Goal: Transaction & Acquisition: Book appointment/travel/reservation

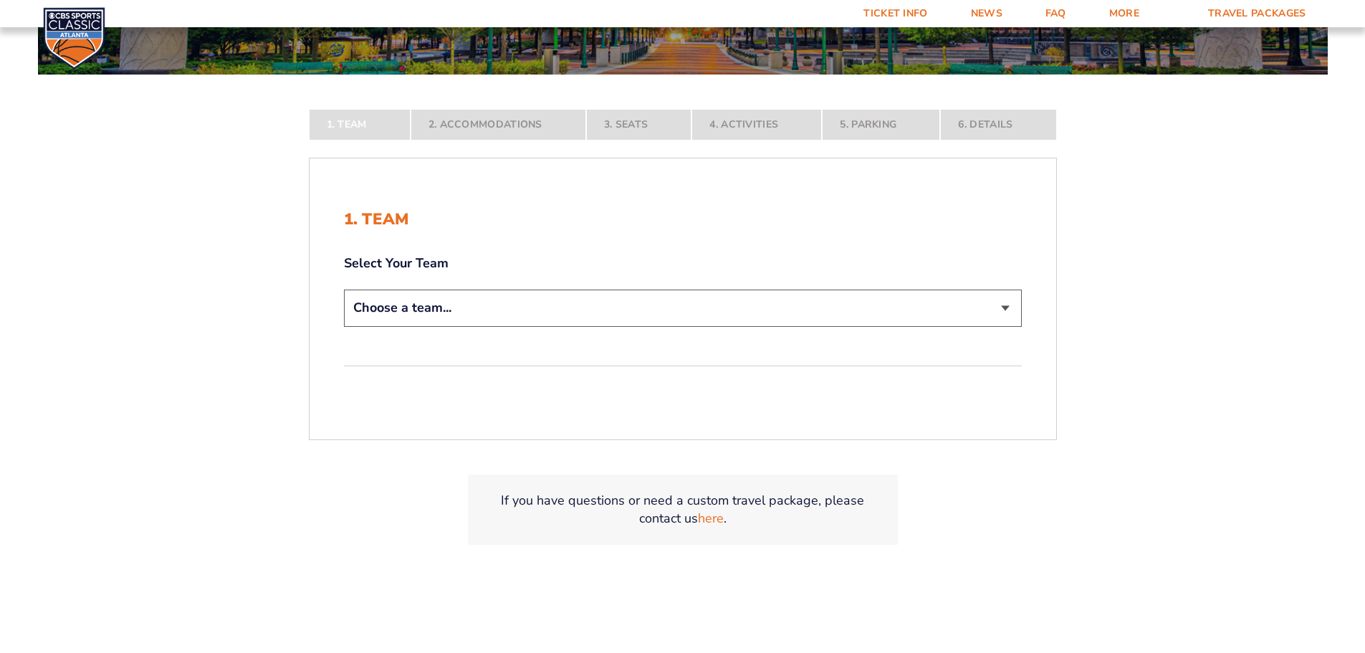
scroll to position [287, 0]
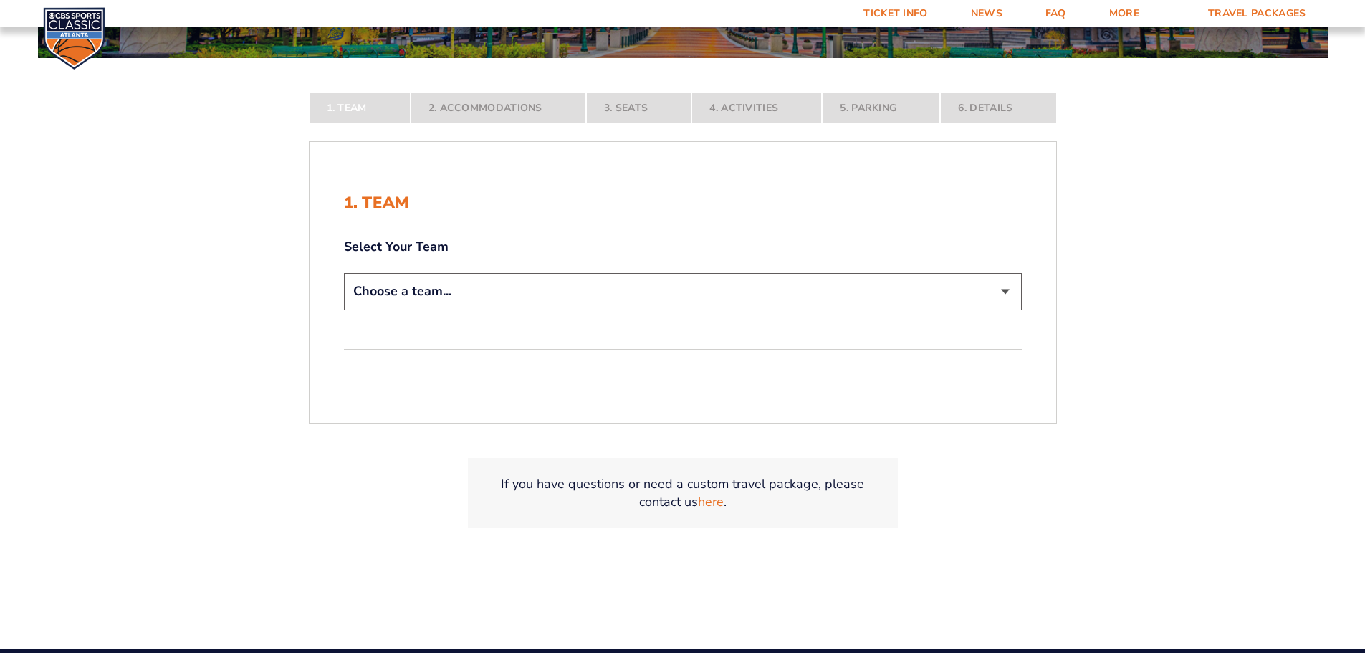
click at [994, 297] on select "Choose a team... [US_STATE] Wildcats [US_STATE] State Buckeyes [US_STATE] Tar H…" at bounding box center [683, 291] width 678 height 37
select select "12956"
click at [344, 310] on select "Choose a team... [US_STATE] Wildcats [US_STATE] State Buckeyes [US_STATE] Tar H…" at bounding box center [683, 291] width 678 height 37
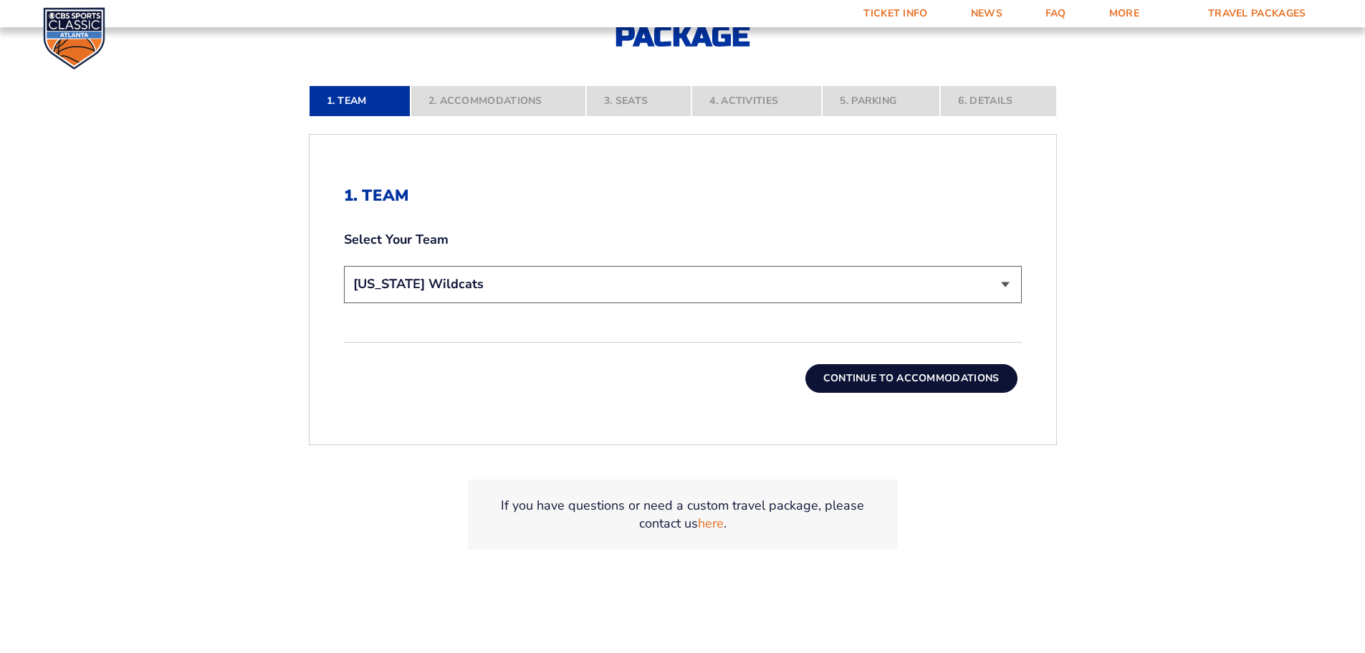
scroll to position [430, 0]
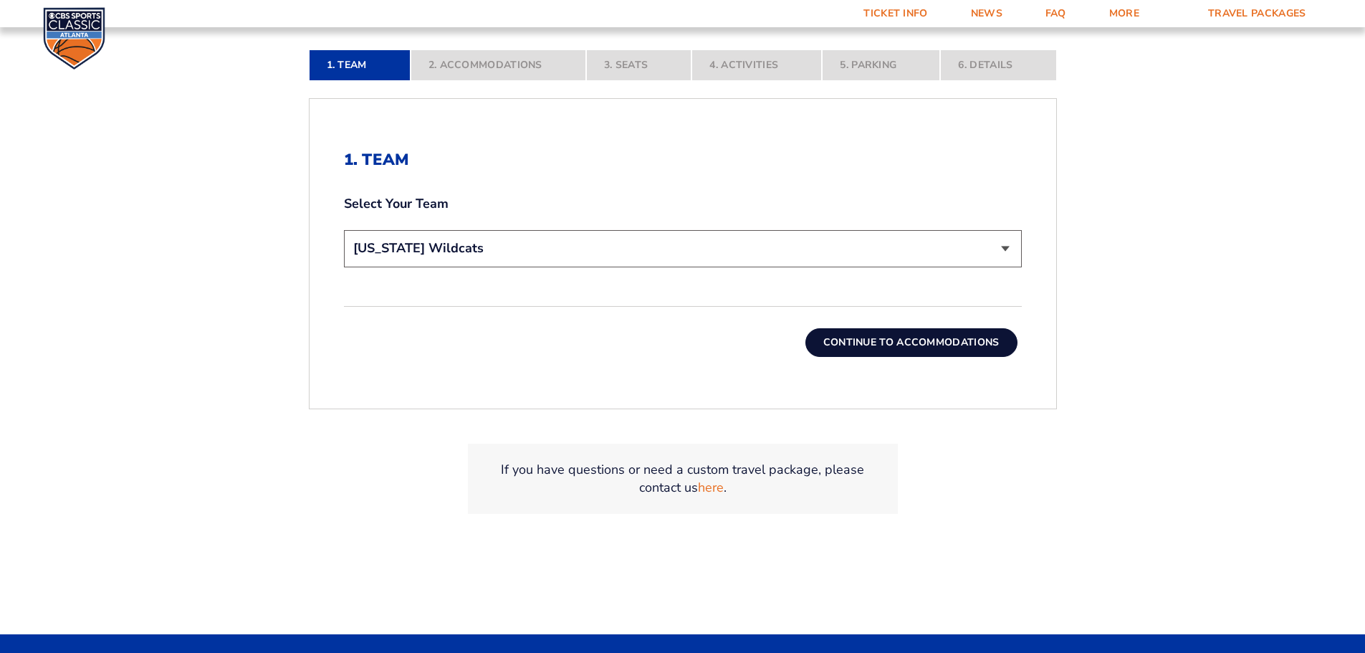
click at [963, 346] on button "Continue To Accommodations" at bounding box center [911, 342] width 212 height 29
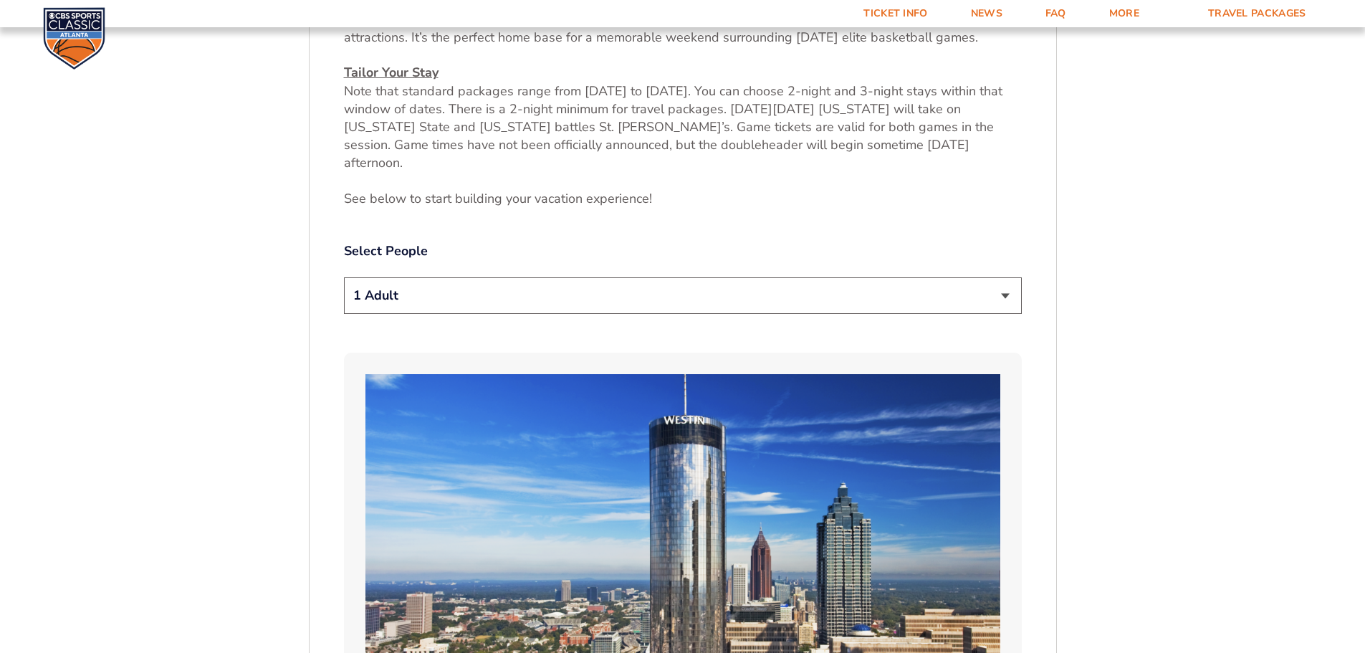
scroll to position [739, 0]
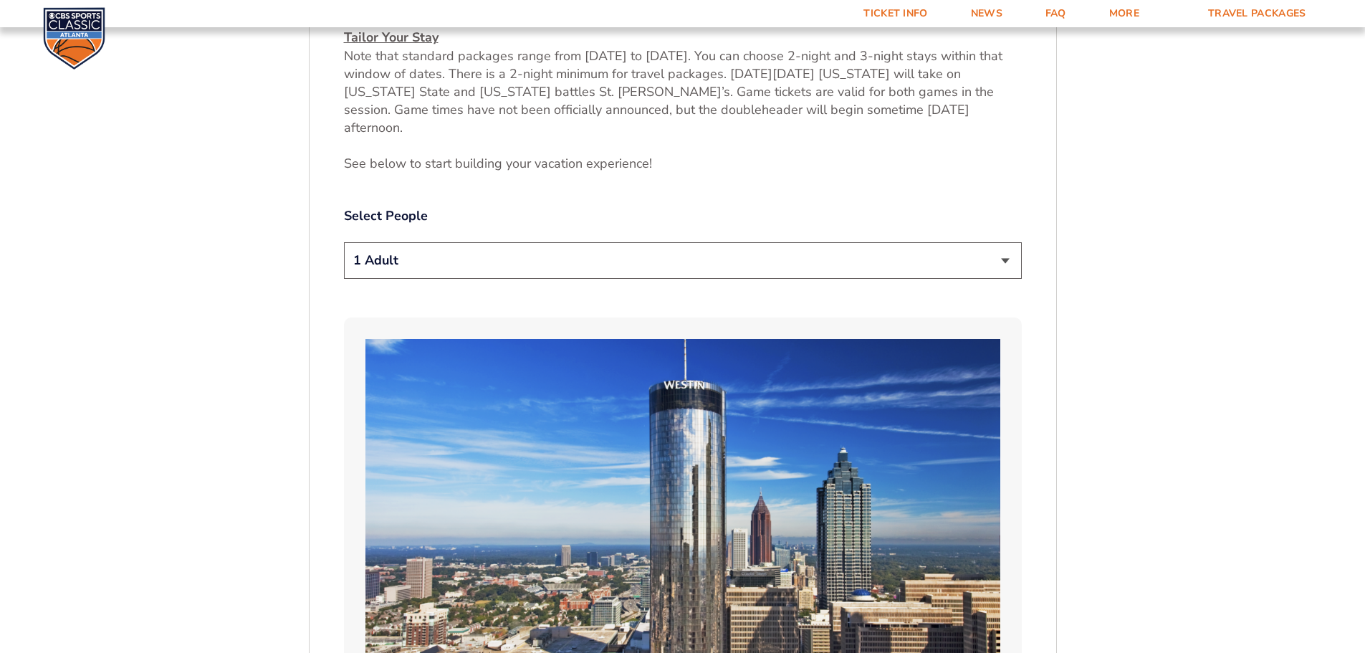
click at [1009, 247] on select "1 Adult 2 Adults 3 Adults 4 Adults 2 Adults + 1 Child 2 Adults + 2 Children 2 A…" at bounding box center [683, 260] width 678 height 37
select select "4 Adults"
click at [344, 242] on select "1 Adult 2 Adults 3 Adults 4 Adults 2 Adults + 1 Child 2 Adults + 2 Children 2 A…" at bounding box center [683, 260] width 678 height 37
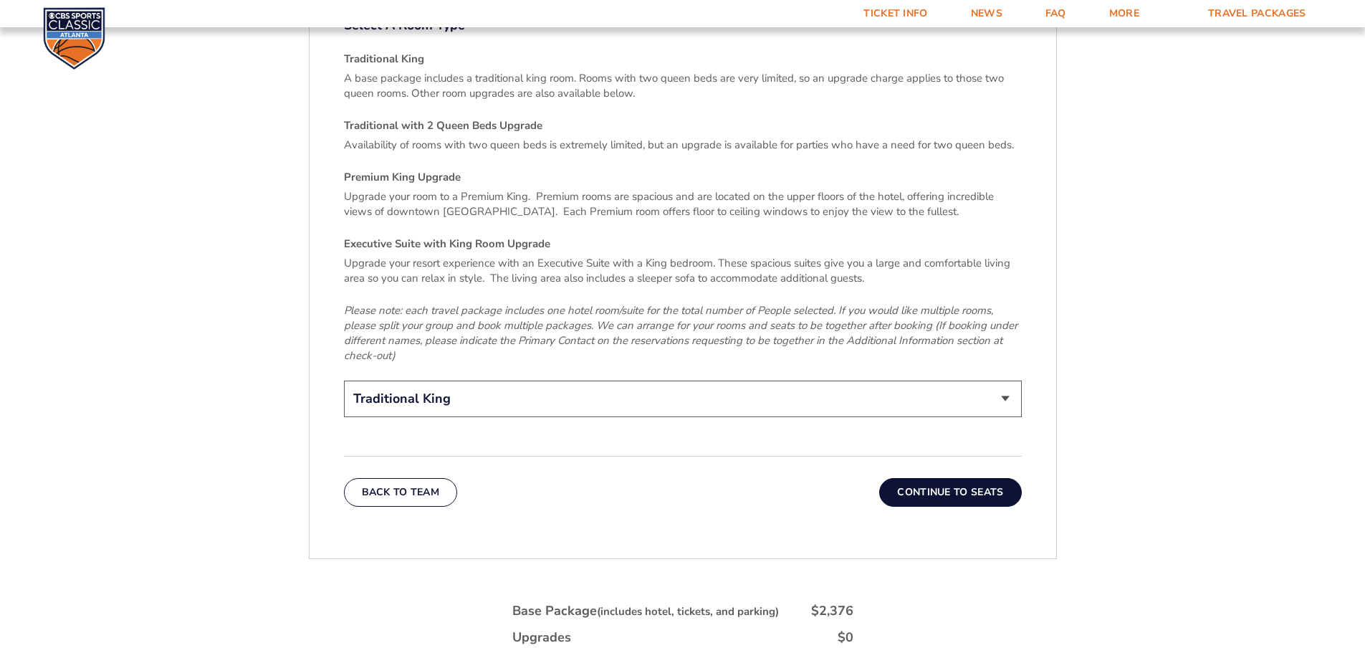
scroll to position [2172, 0]
click at [1002, 379] on select "Traditional King Traditional with 2 Queen Beds Upgrade (+$45 per night) Premium…" at bounding box center [683, 397] width 678 height 37
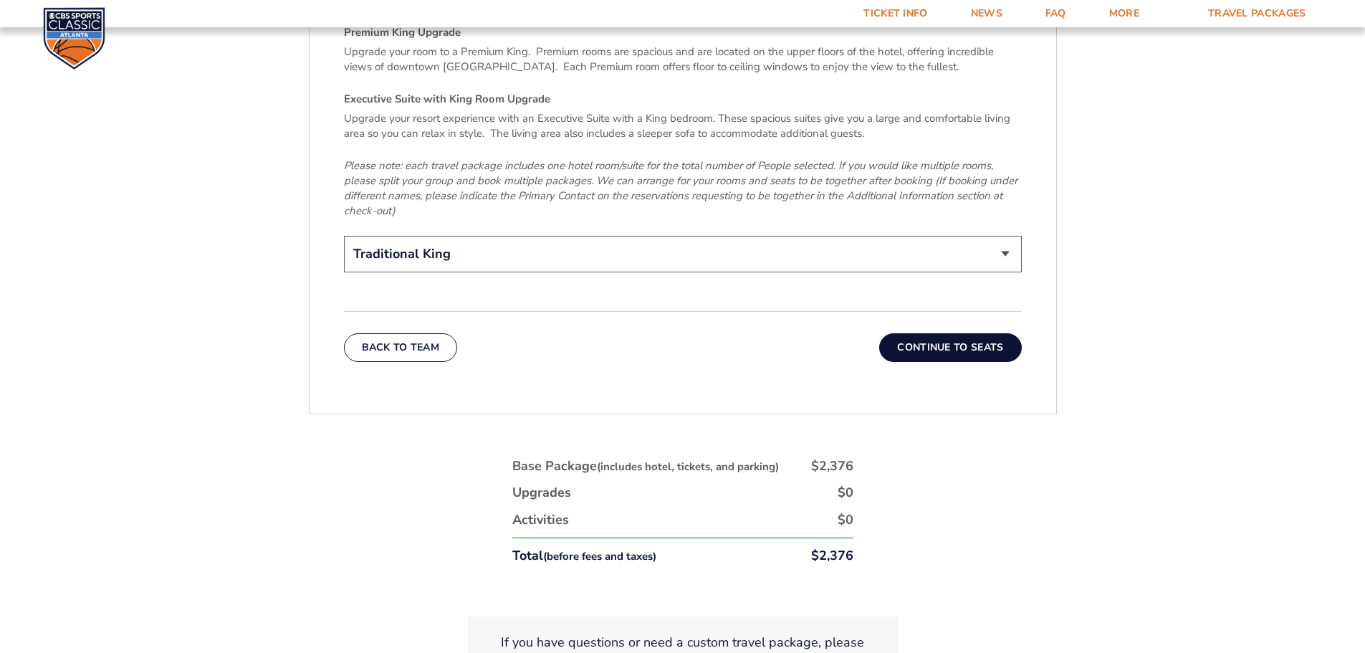
scroll to position [2243, 0]
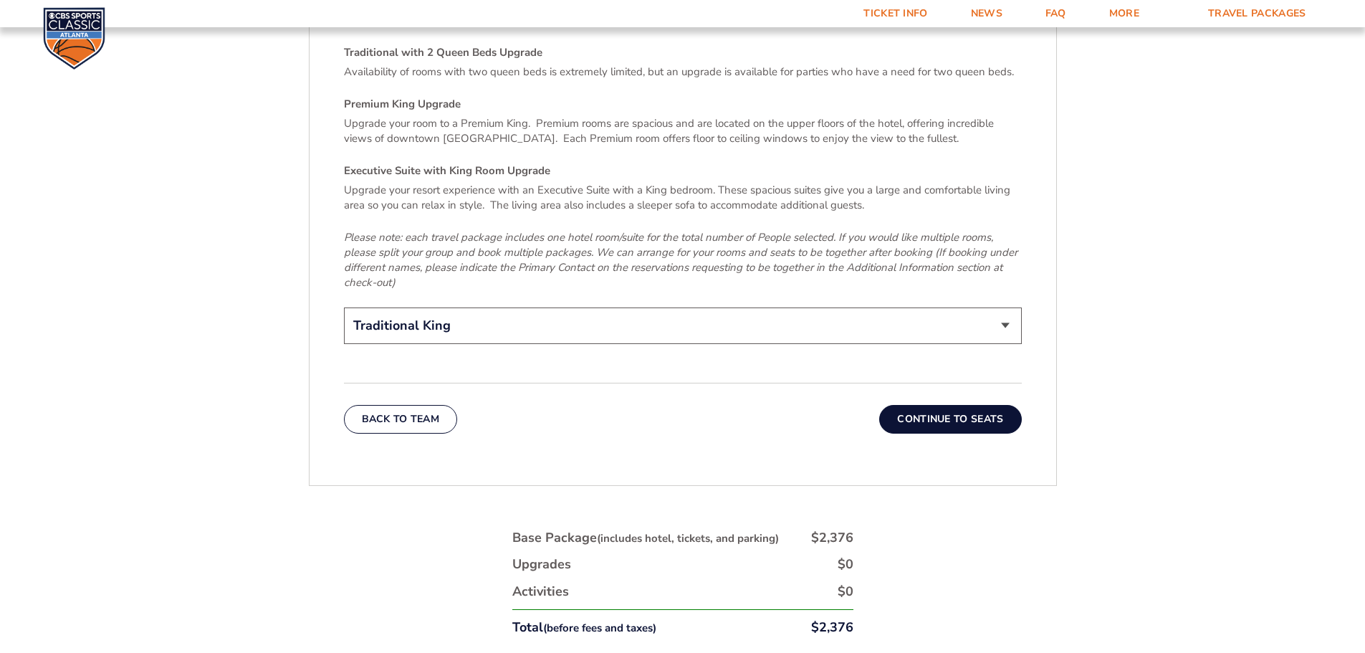
click at [1007, 307] on select "Traditional King Traditional with 2 Queen Beds Upgrade (+$45 per night) Premium…" at bounding box center [683, 325] width 678 height 37
select select "Traditional with 2 Queen Beds Upgrade"
click at [344, 307] on select "Traditional King Traditional with 2 Queen Beds Upgrade (+$45 per night) Premium…" at bounding box center [683, 325] width 678 height 37
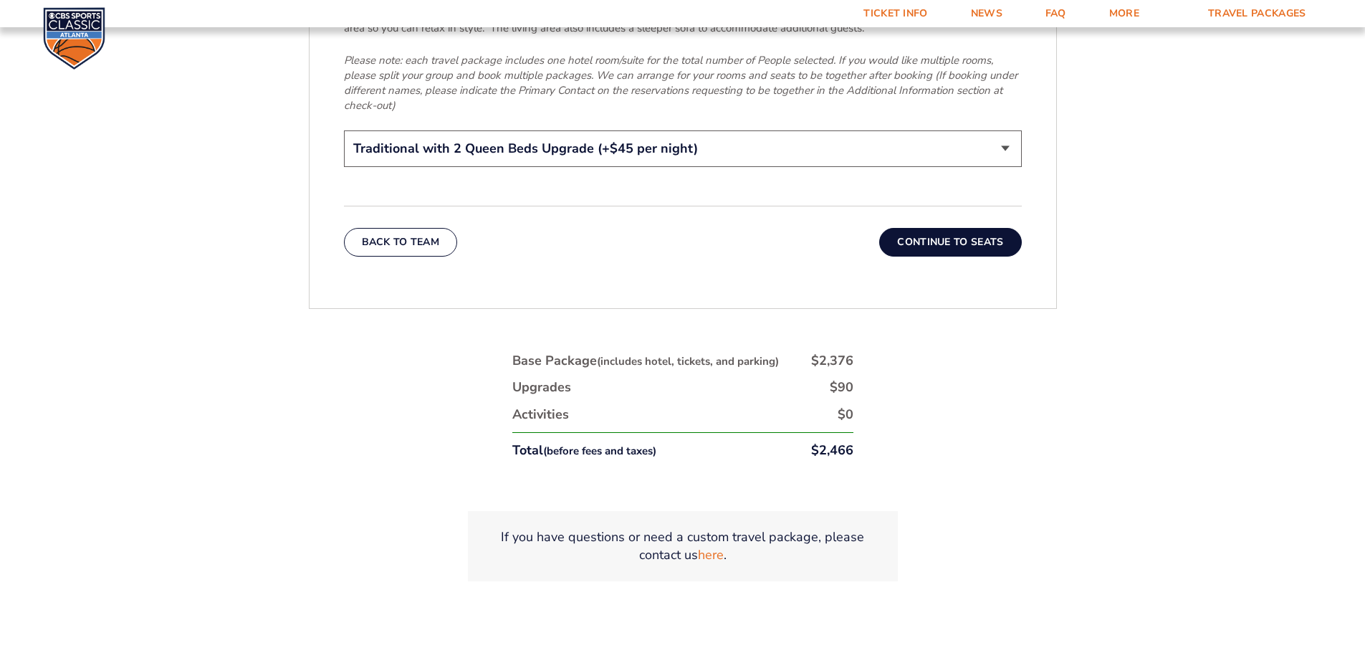
scroll to position [2387, 0]
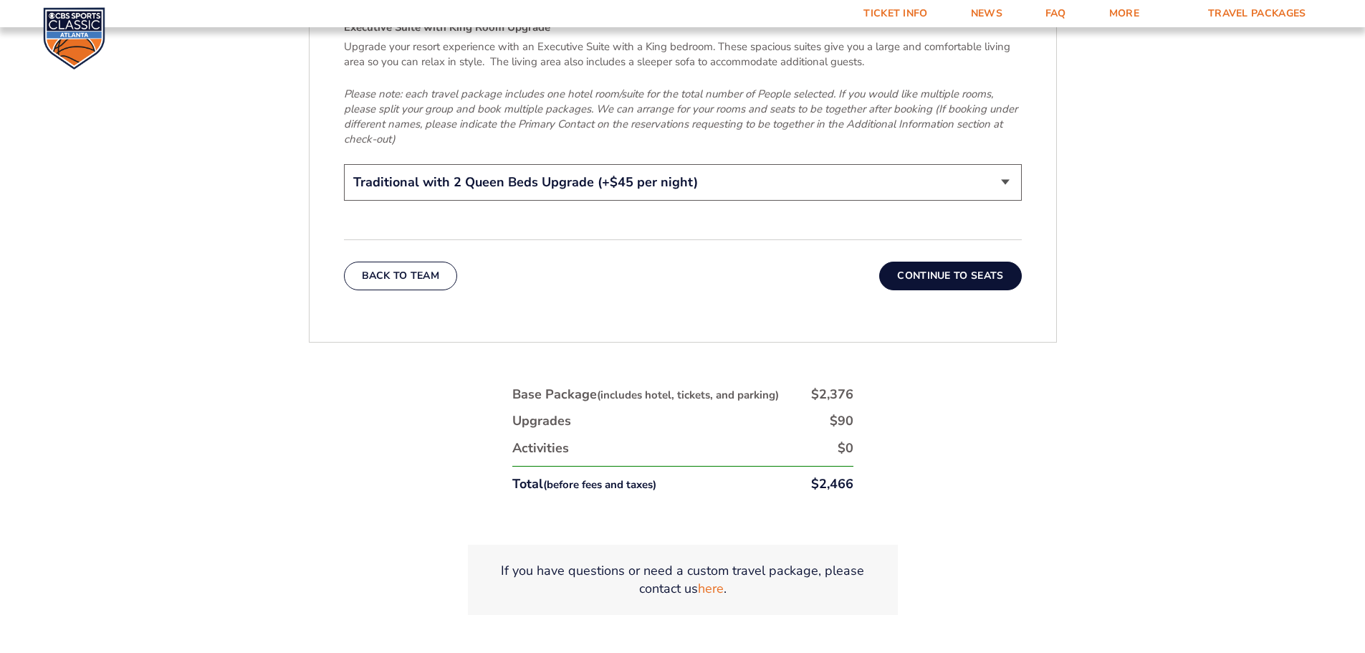
click at [941, 262] on button "Continue To Seats" at bounding box center [950, 276] width 142 height 29
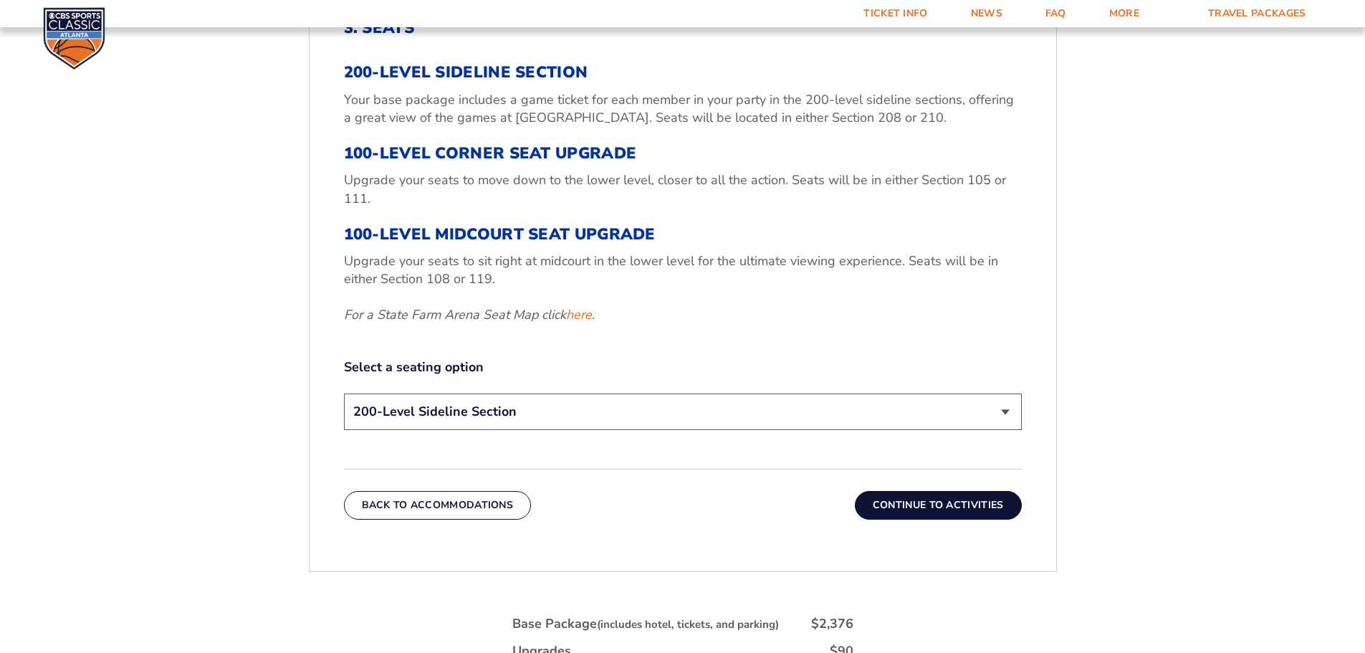
scroll to position [595, 0]
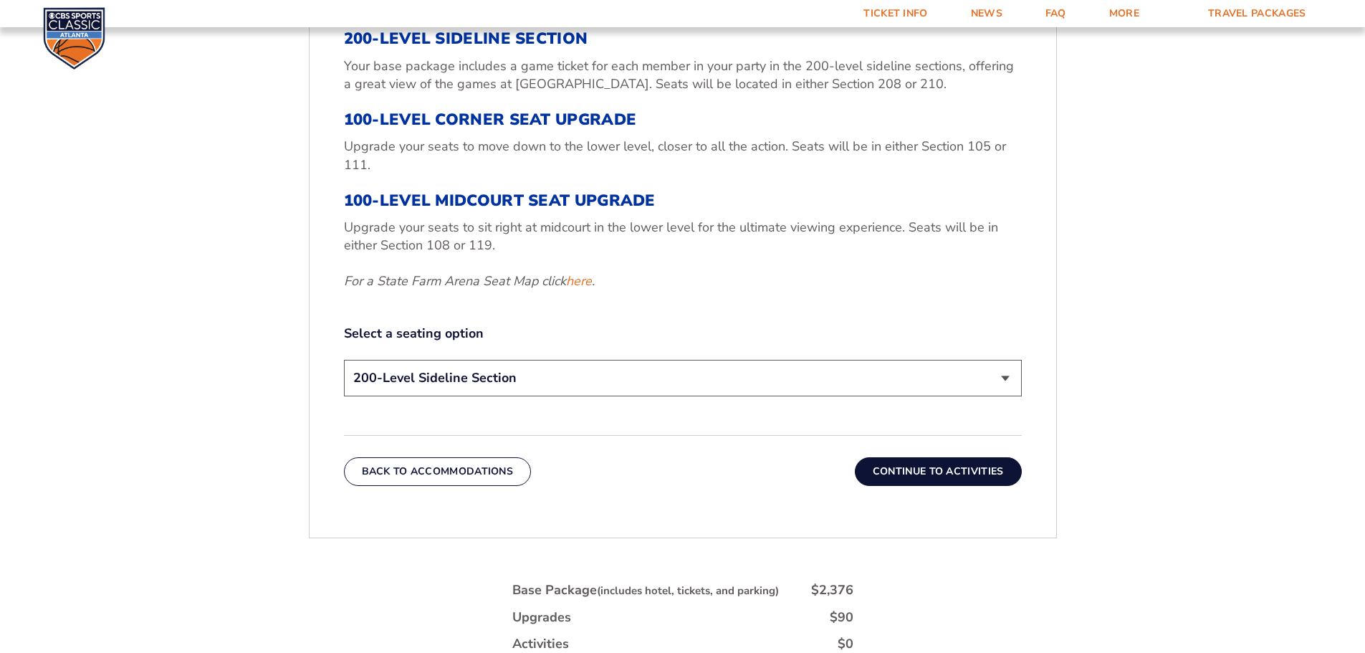
click at [1002, 382] on select "200-Level Sideline Section 100-Level Corner Seat Upgrade (+$120 per person) 100…" at bounding box center [683, 378] width 678 height 37
click at [344, 360] on select "200-Level Sideline Section 100-Level Corner Seat Upgrade (+$120 per person) 100…" at bounding box center [683, 378] width 678 height 37
click at [1002, 380] on select "200-Level Sideline Section 100-Level Corner Seat Upgrade (+$120 per person) 100…" at bounding box center [683, 378] width 678 height 37
click at [344, 360] on select "200-Level Sideline Section 100-Level Corner Seat Upgrade (+$120 per person) 100…" at bounding box center [683, 378] width 678 height 37
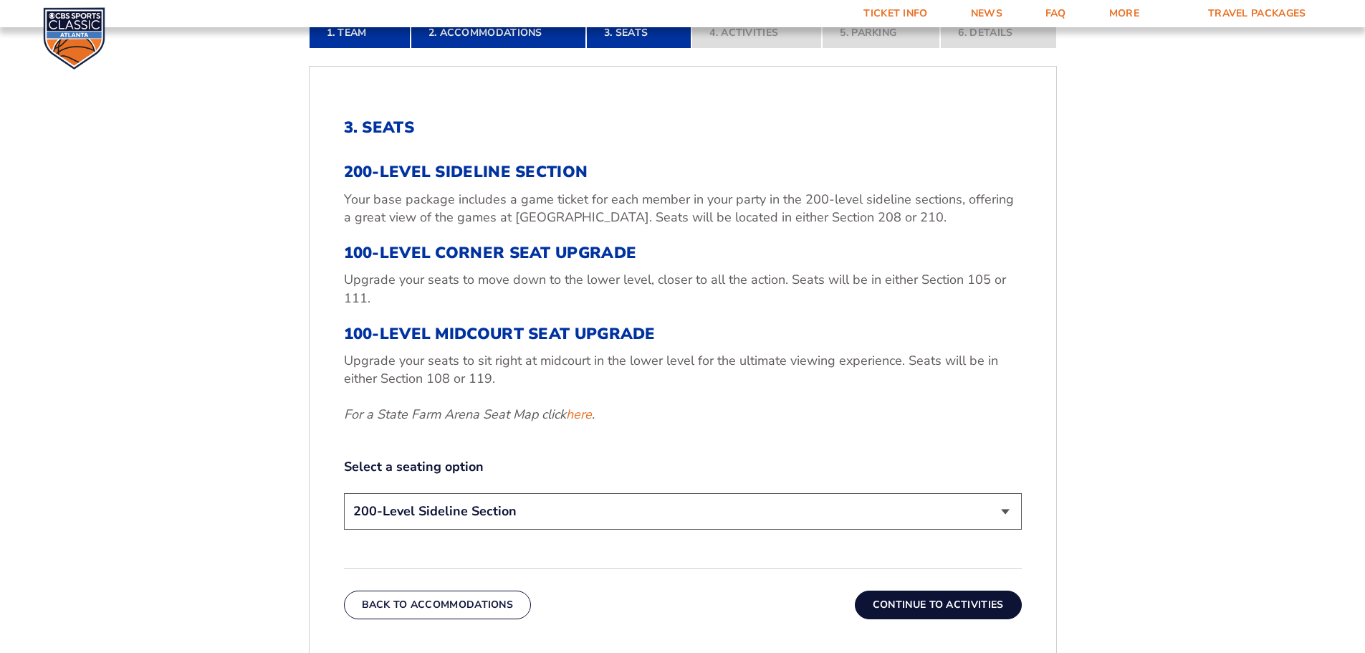
scroll to position [380, 0]
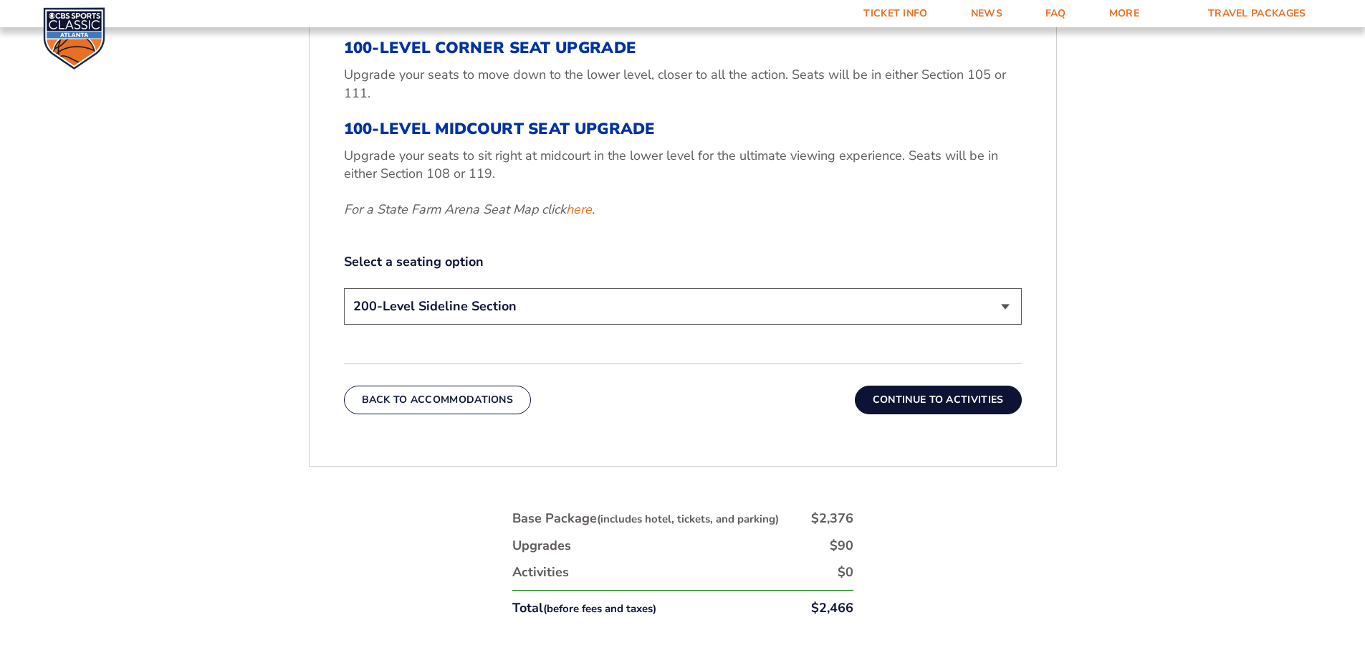
click at [959, 403] on button "Continue To Activities" at bounding box center [938, 399] width 167 height 29
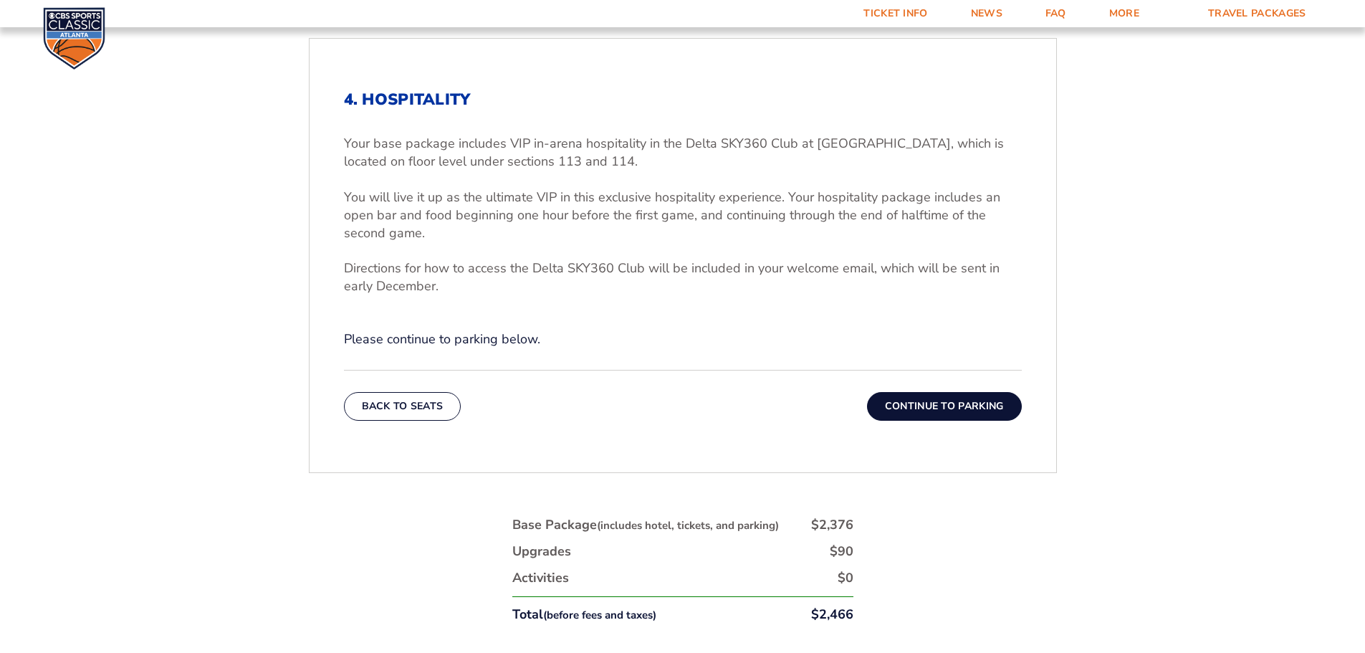
scroll to position [524, 0]
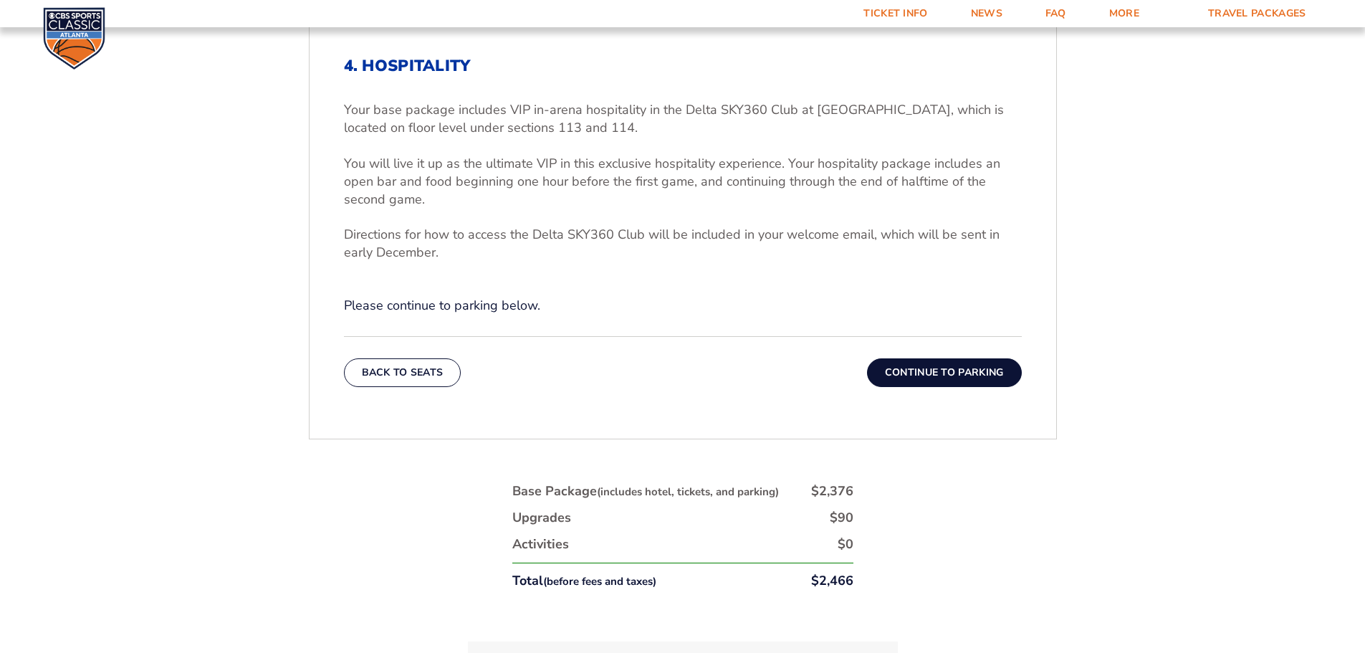
click at [939, 377] on button "Continue To Parking" at bounding box center [944, 372] width 155 height 29
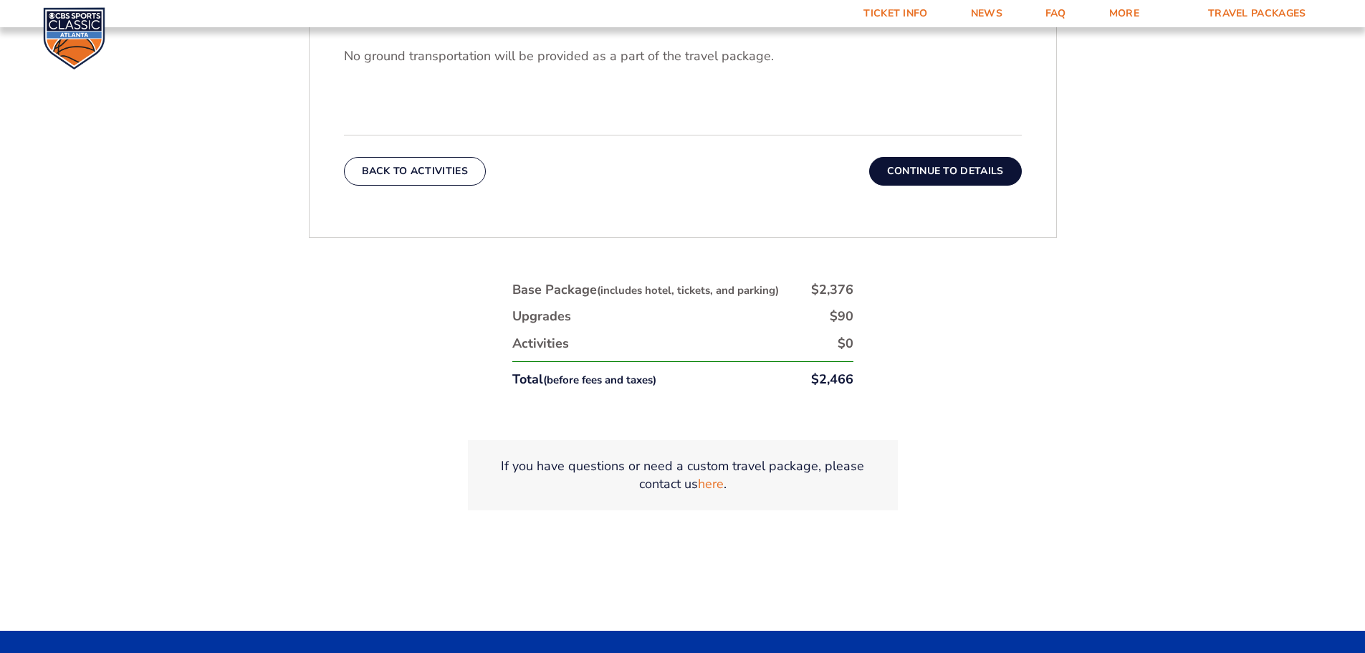
scroll to position [587, 0]
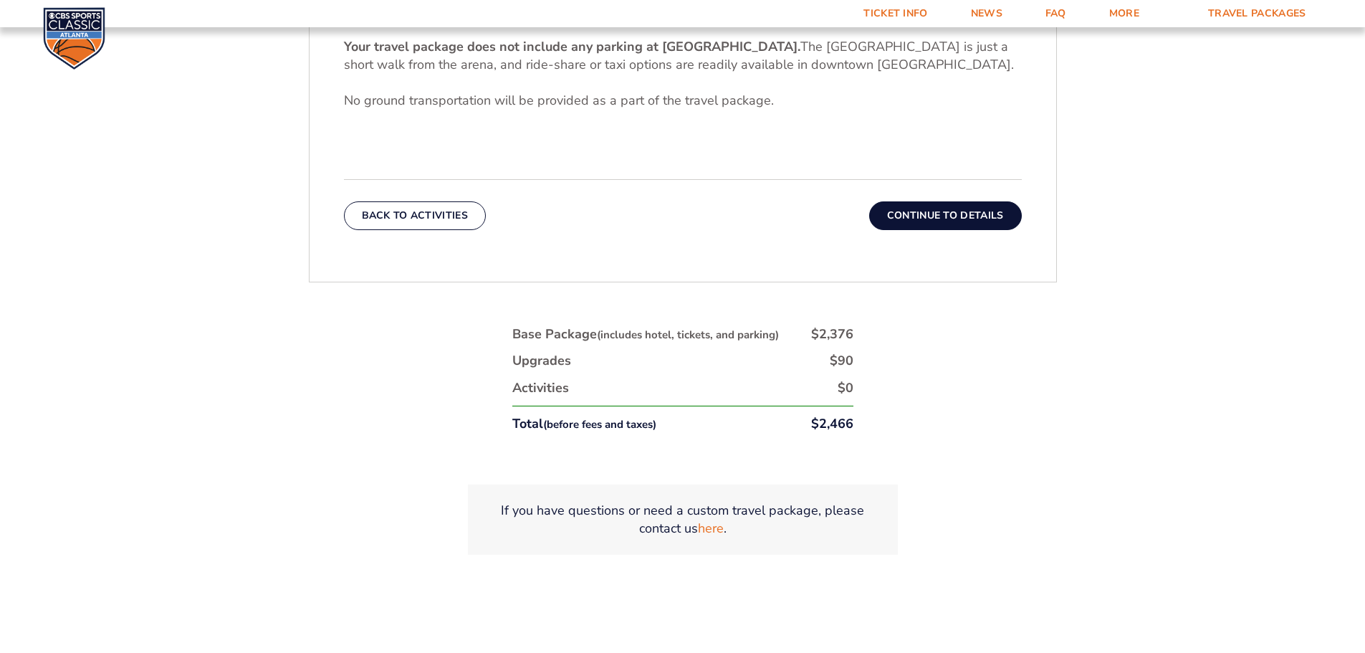
click at [948, 216] on button "Continue To Details" at bounding box center [945, 215] width 153 height 29
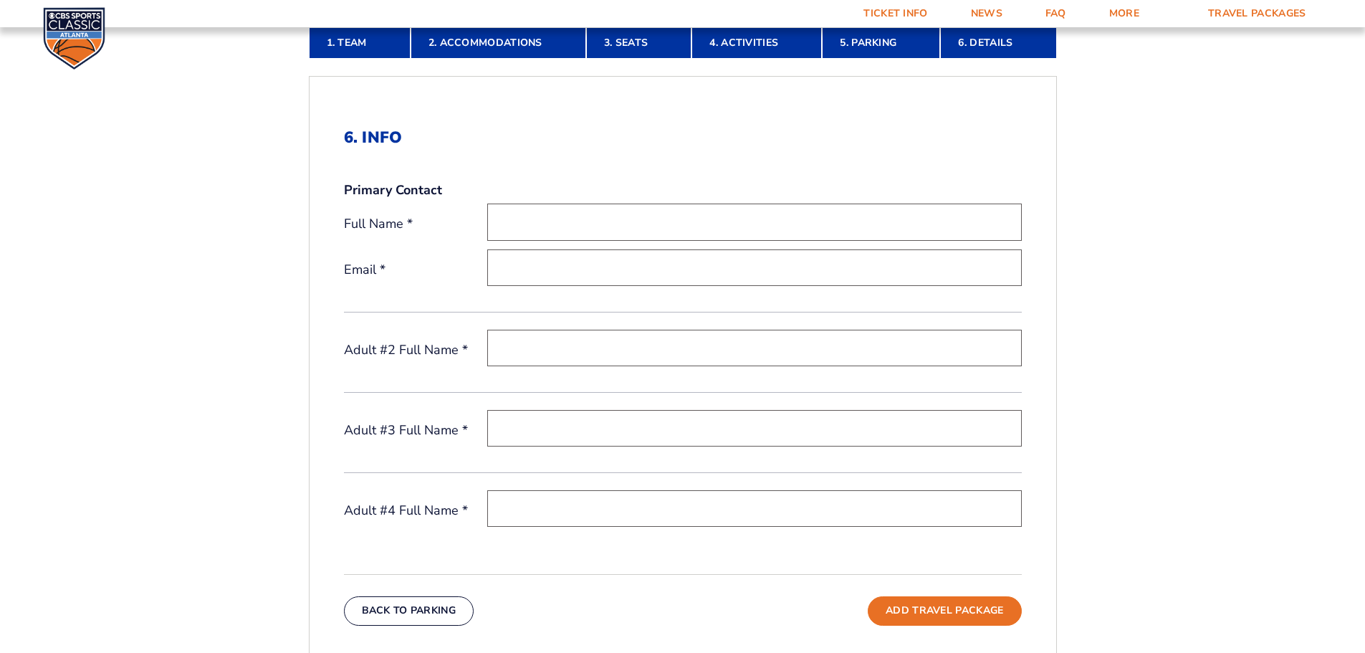
scroll to position [0, 0]
